Goal: Check status: Check status

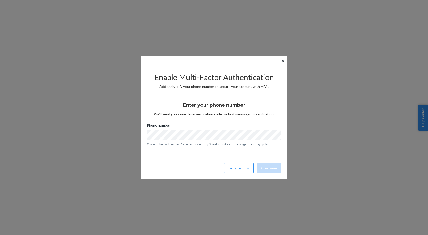
click at [282, 61] on button "✕" at bounding box center [282, 61] width 5 height 6
click at [285, 61] on button "✕" at bounding box center [282, 61] width 5 height 6
click at [284, 60] on button "✕" at bounding box center [282, 61] width 5 height 6
